Goal: Register for event/course

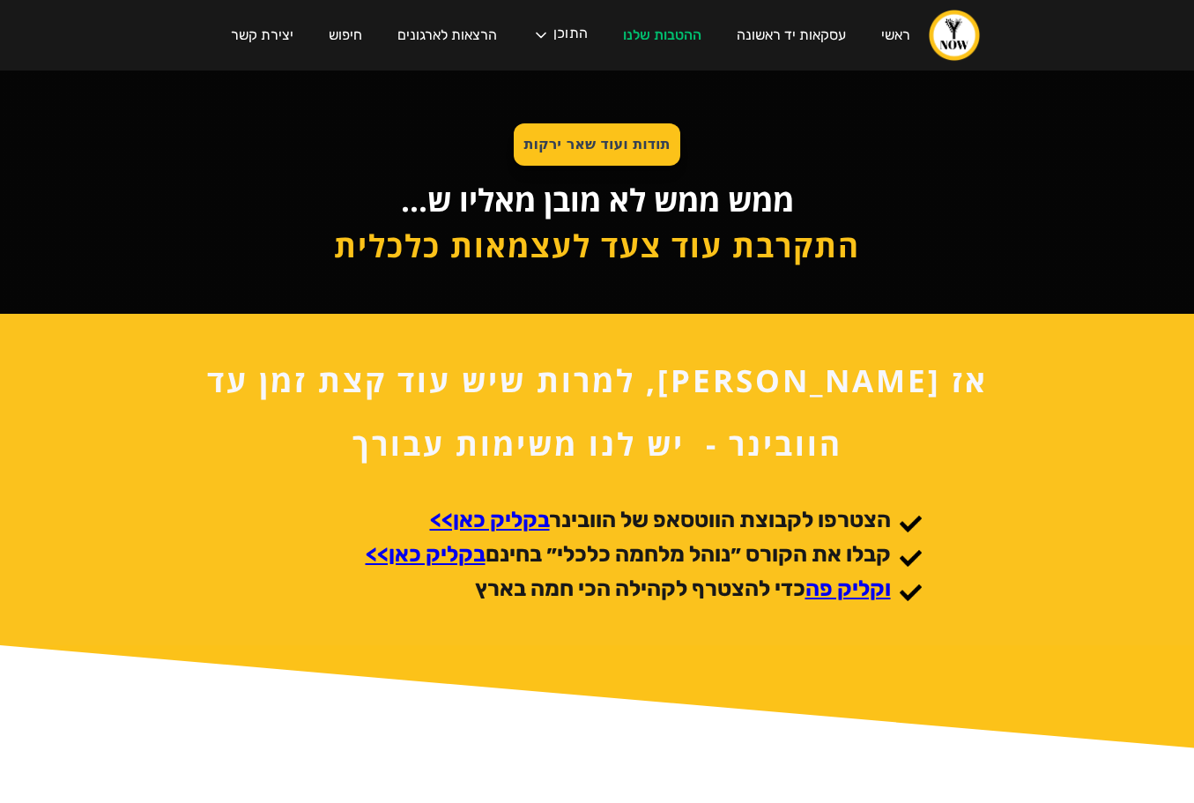
click at [572, 144] on strong "תודות ועוד שאר ירקות" at bounding box center [597, 144] width 146 height 17
click at [1162, 788] on img at bounding box center [597, 724] width 1194 height 158
click at [582, 162] on div "תודות ועוד שאר ירקות" at bounding box center [597, 144] width 167 height 42
click at [592, 215] on h1 "ממש ממש לא מובן מאליו ש..." at bounding box center [597, 199] width 526 height 31
click at [1140, 764] on img at bounding box center [597, 724] width 1194 height 158
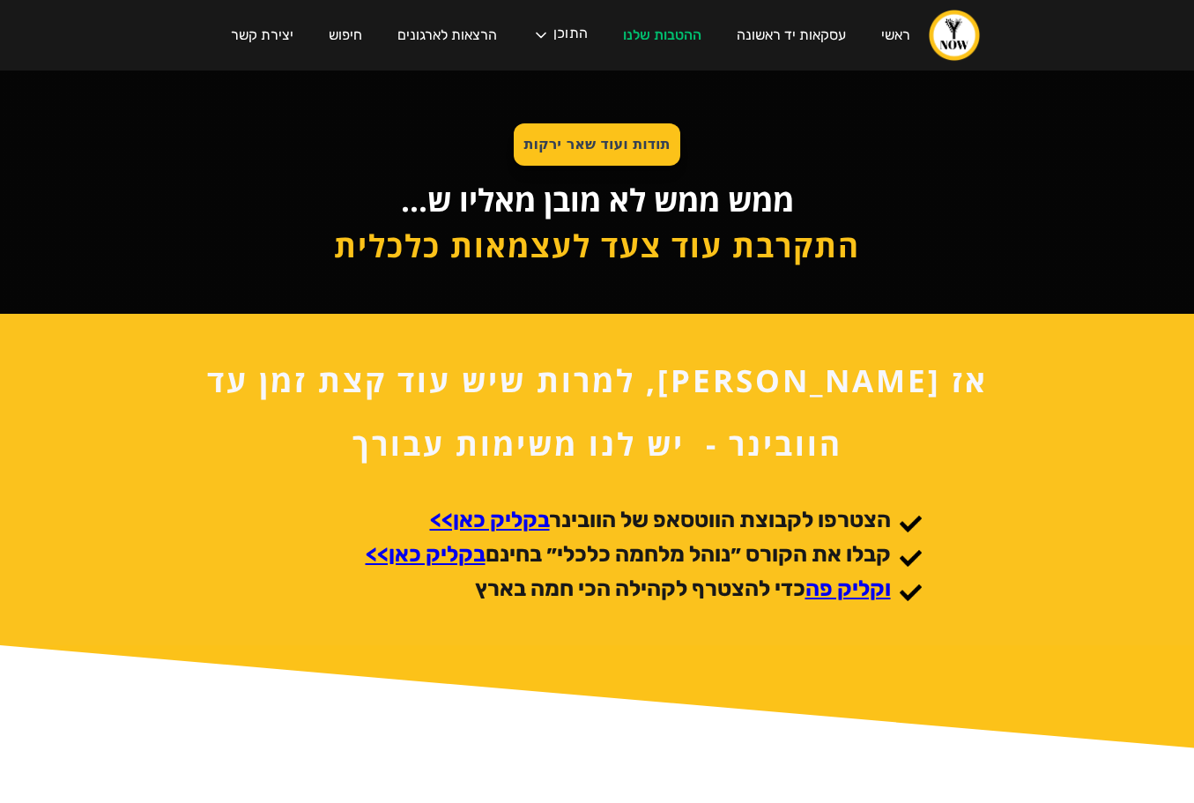
click at [1150, 780] on img at bounding box center [597, 724] width 1194 height 158
click at [876, 41] on link "ראשי" at bounding box center [896, 36] width 64 height 50
drag, startPoint x: 1138, startPoint y: 790, endPoint x: 1128, endPoint y: 789, distance: 9.7
click at [1138, 790] on img at bounding box center [597, 724] width 1194 height 158
click at [1147, 782] on img at bounding box center [597, 724] width 1194 height 158
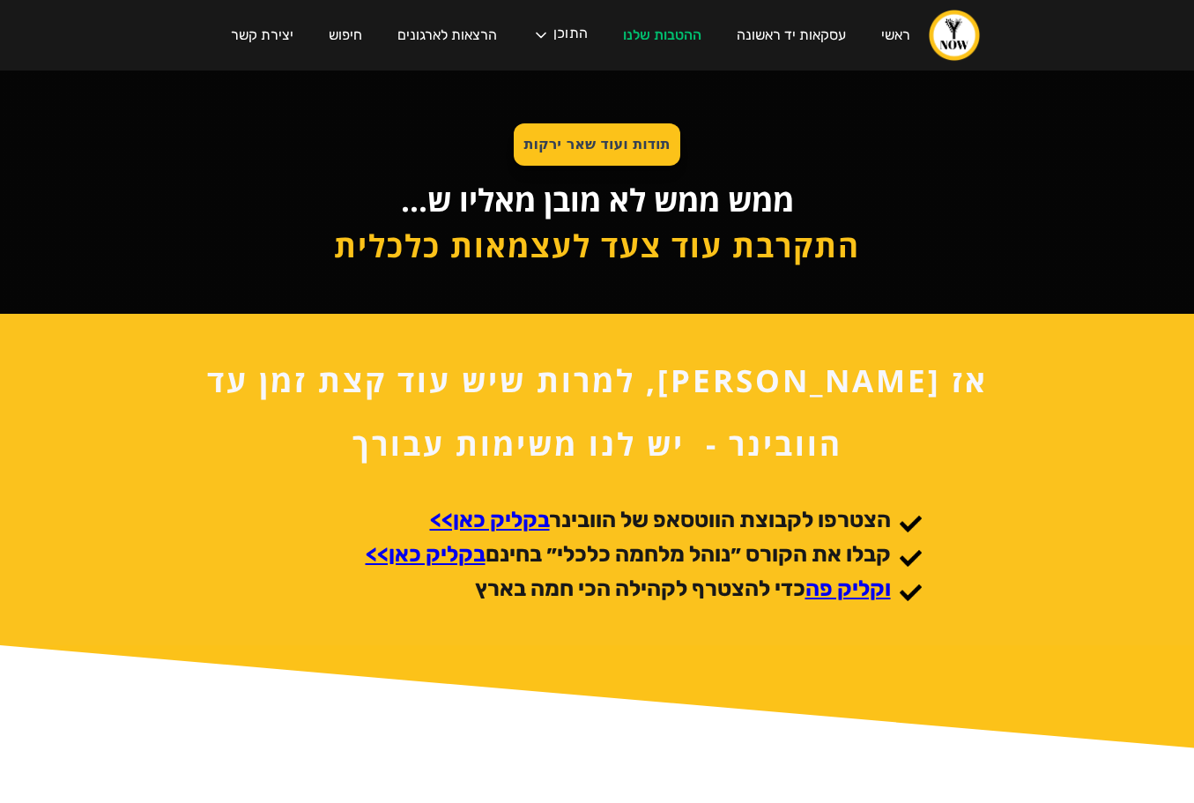
click at [1147, 782] on img at bounding box center [597, 724] width 1194 height 158
click at [952, 40] on img "home" at bounding box center [954, 35] width 53 height 53
